Goal: Task Accomplishment & Management: Use online tool/utility

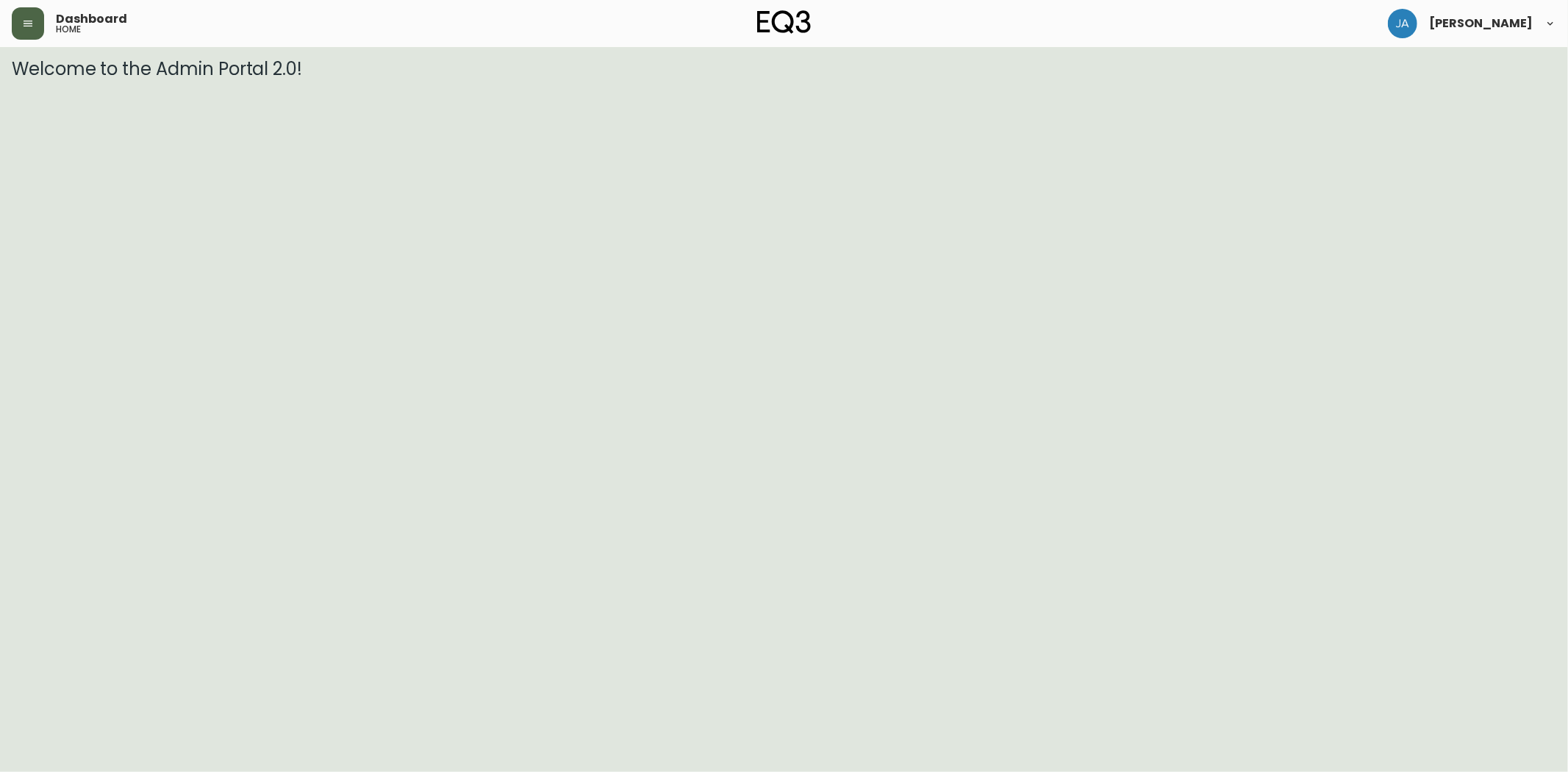
click at [28, 18] on icon "button" at bounding box center [28, 24] width 12 height 12
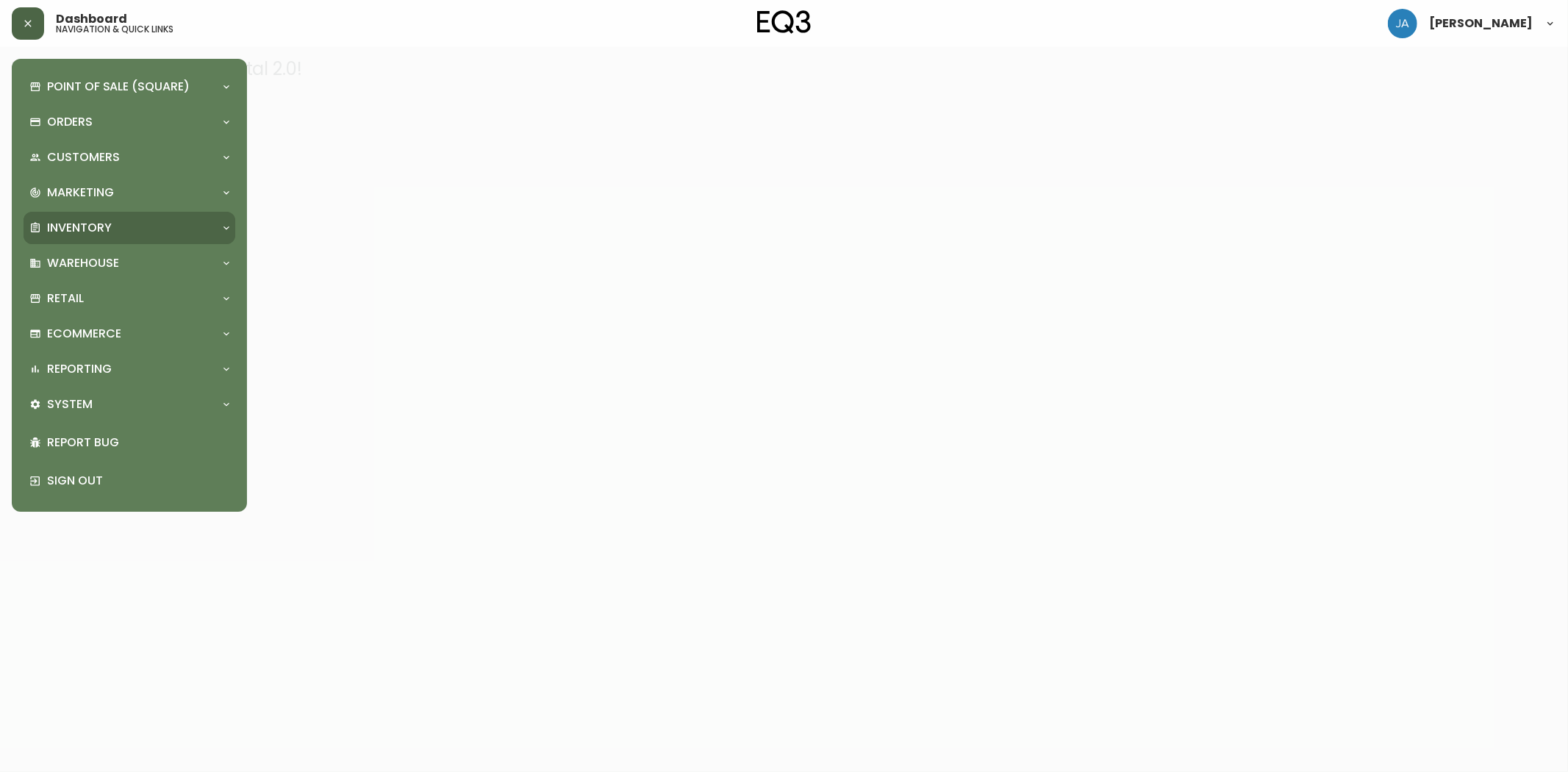
click at [131, 225] on div "Inventory" at bounding box center [121, 228] width 185 height 16
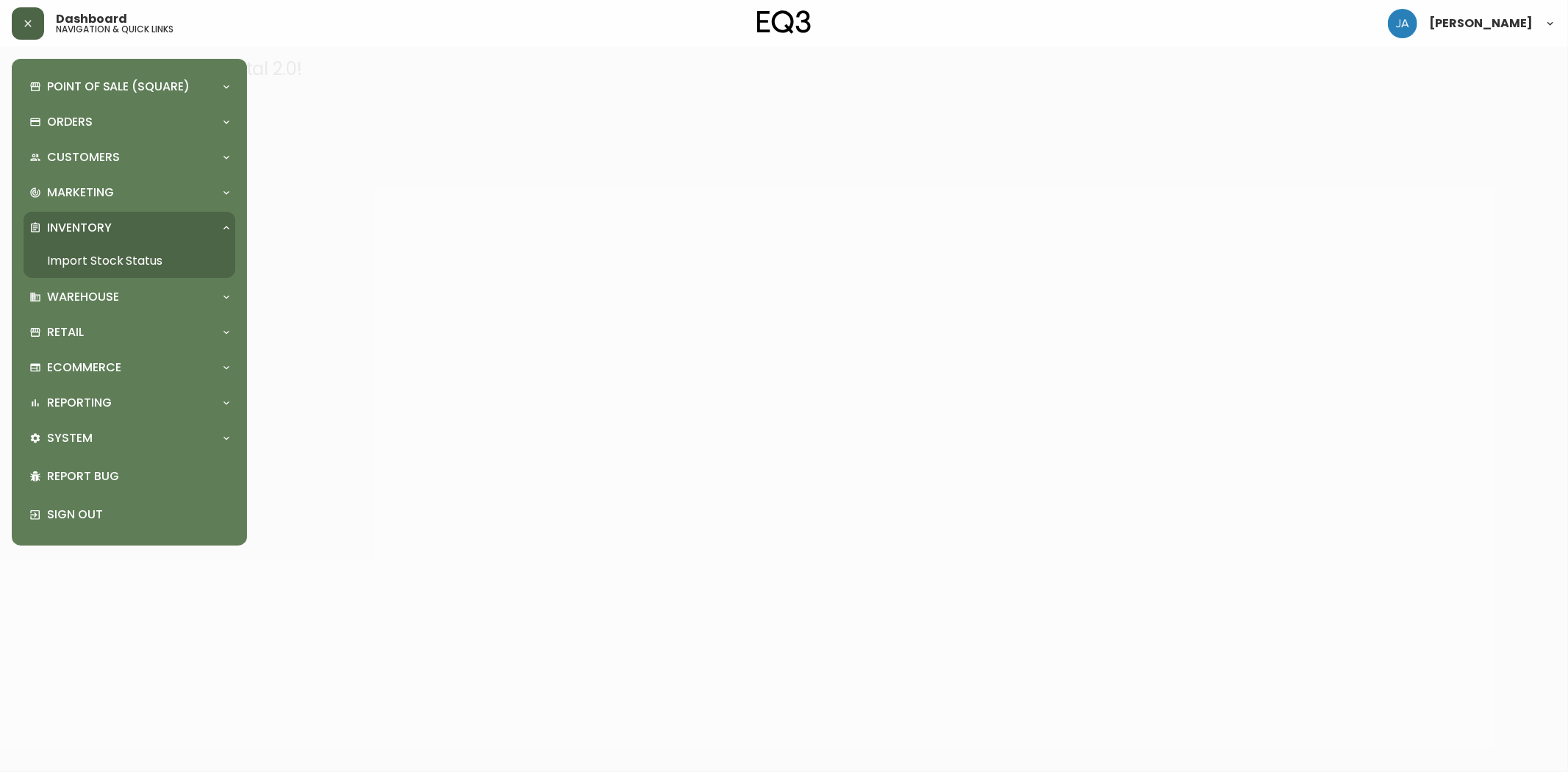
click at [127, 258] on link "Import Stock Status" at bounding box center [130, 261] width 212 height 34
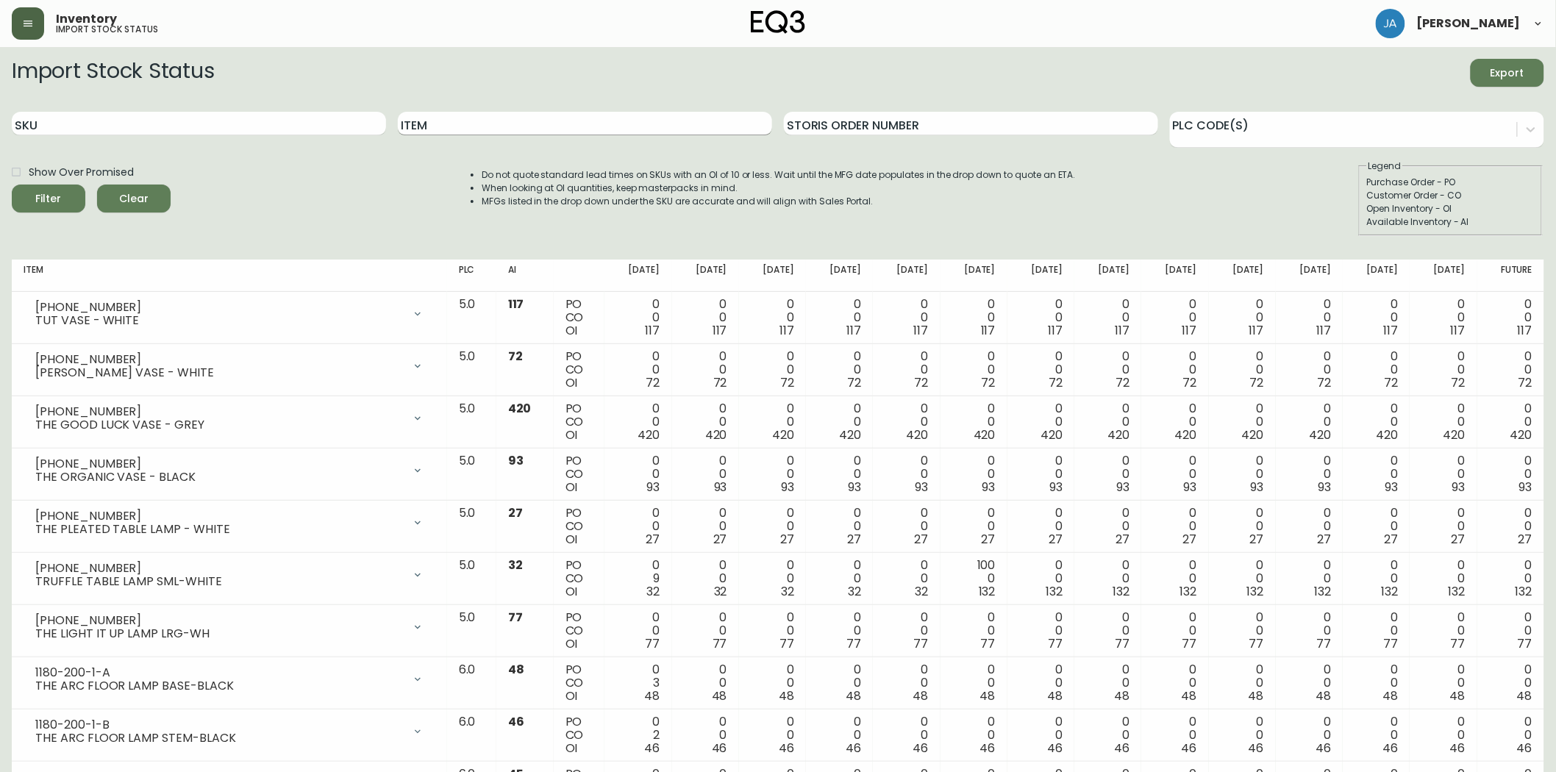
click at [479, 116] on input "Item" at bounding box center [585, 124] width 374 height 24
type input "[PERSON_NAME]"
click at [12, 185] on button "Filter" at bounding box center [49, 199] width 74 height 28
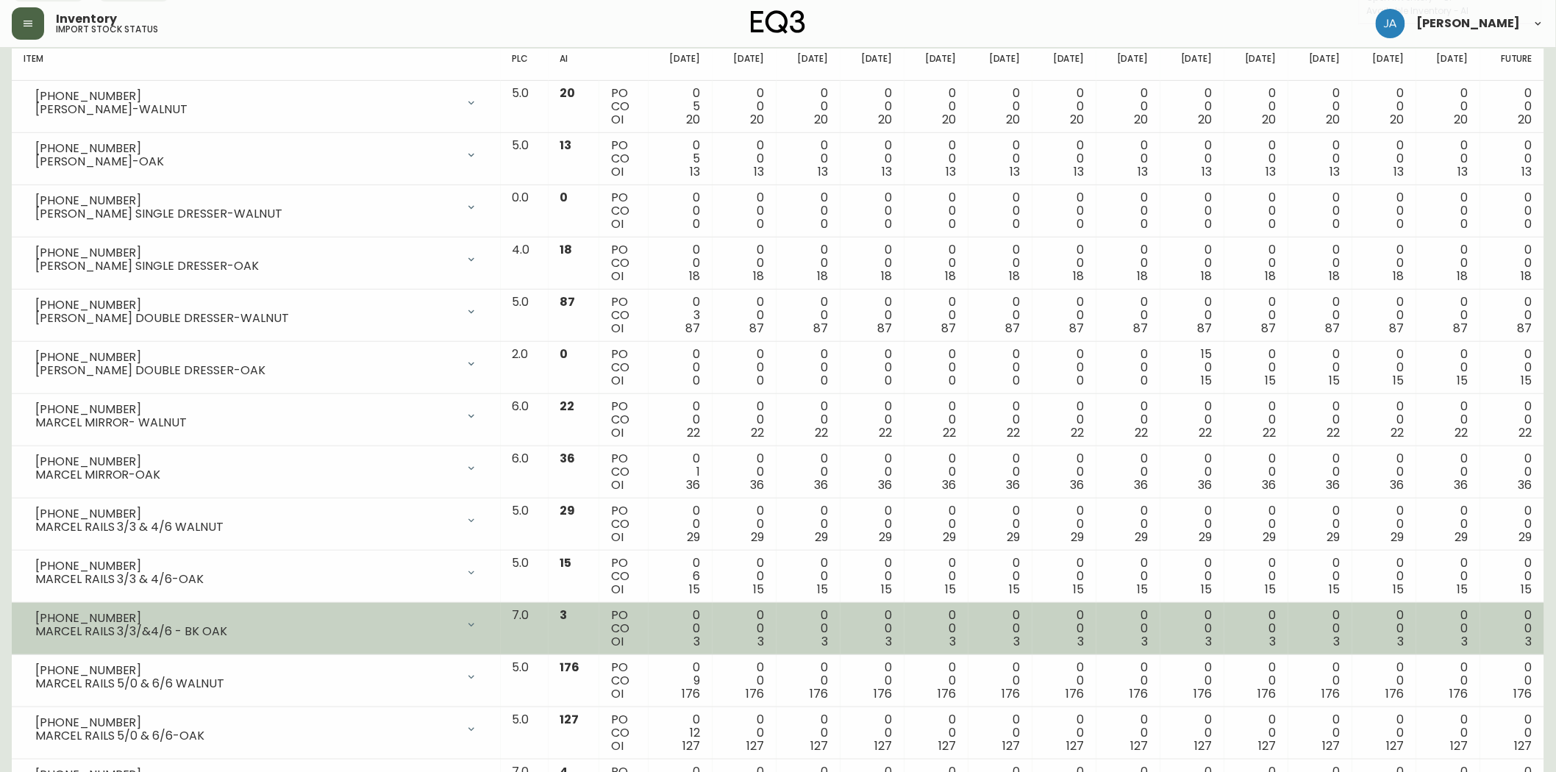
scroll to position [245, 0]
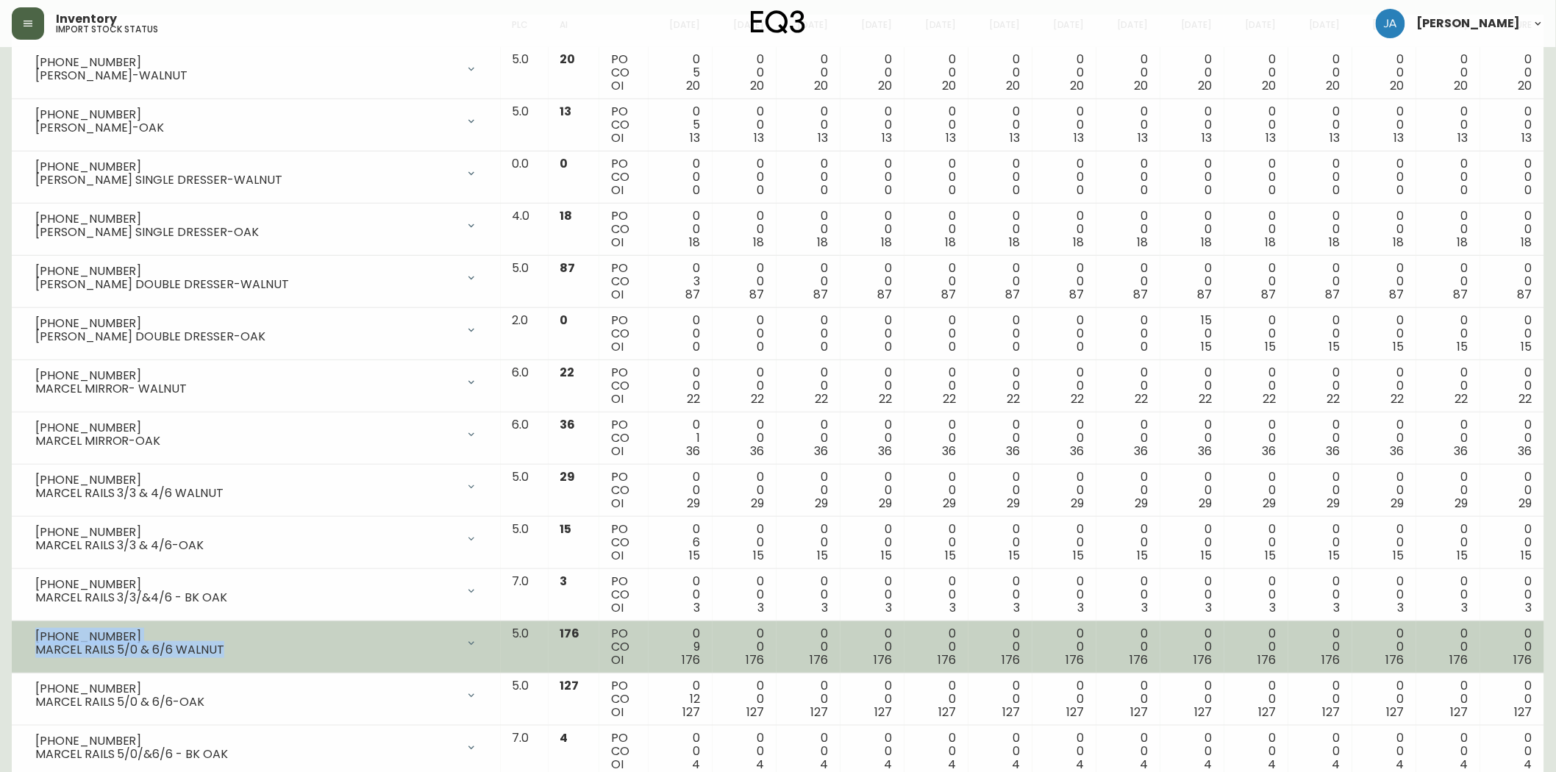
drag, startPoint x: 229, startPoint y: 648, endPoint x: 34, endPoint y: 638, distance: 195.1
click at [34, 638] on div "[PHONE_NUMBER] [PERSON_NAME] 5/0 & 6/6 WALNUT" at bounding box center [256, 643] width 465 height 32
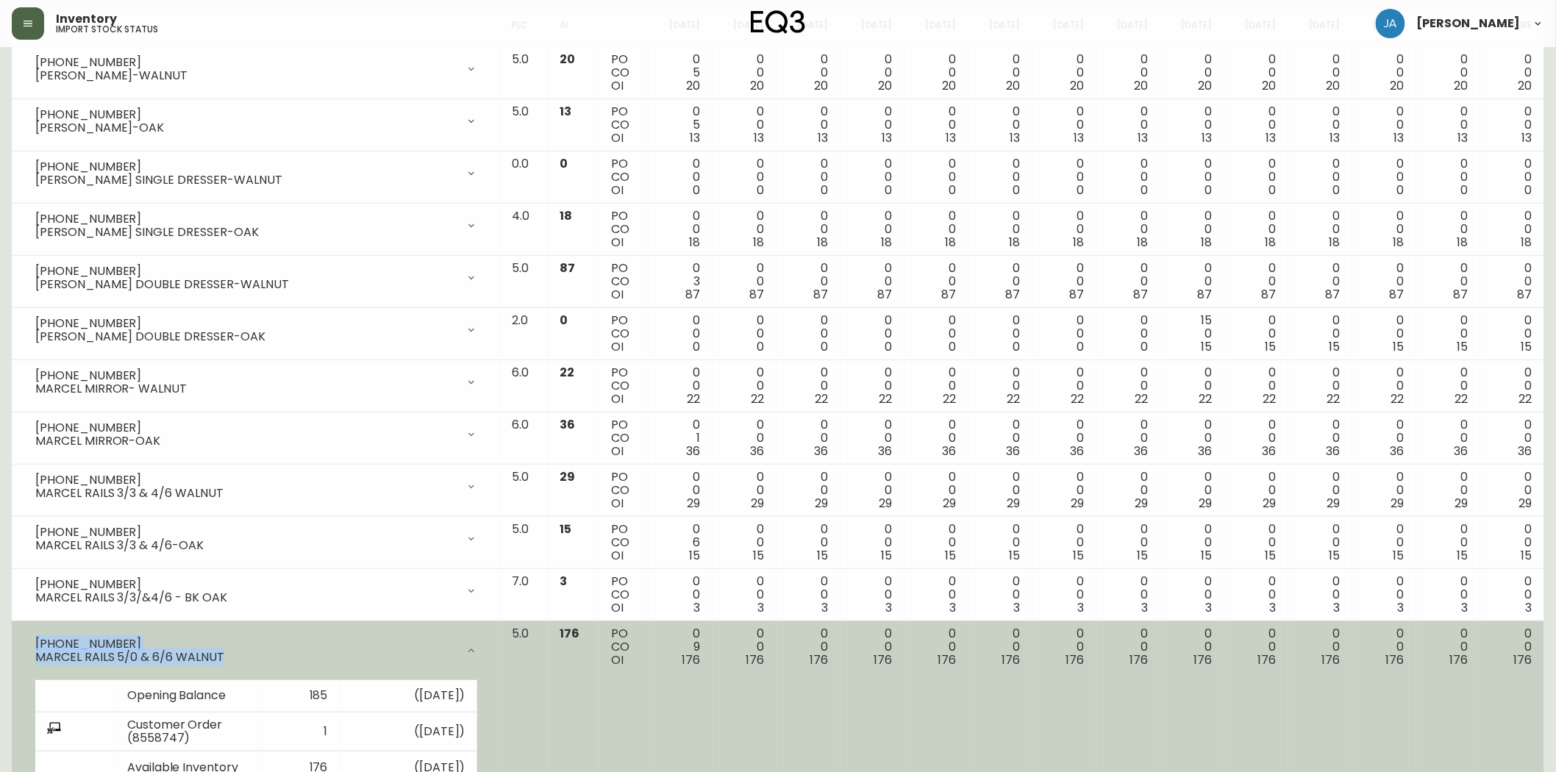
copy div "[PHONE_NUMBER] [PERSON_NAME] 5/0 & 6/6 WALNUT"
